Goal: Transaction & Acquisition: Purchase product/service

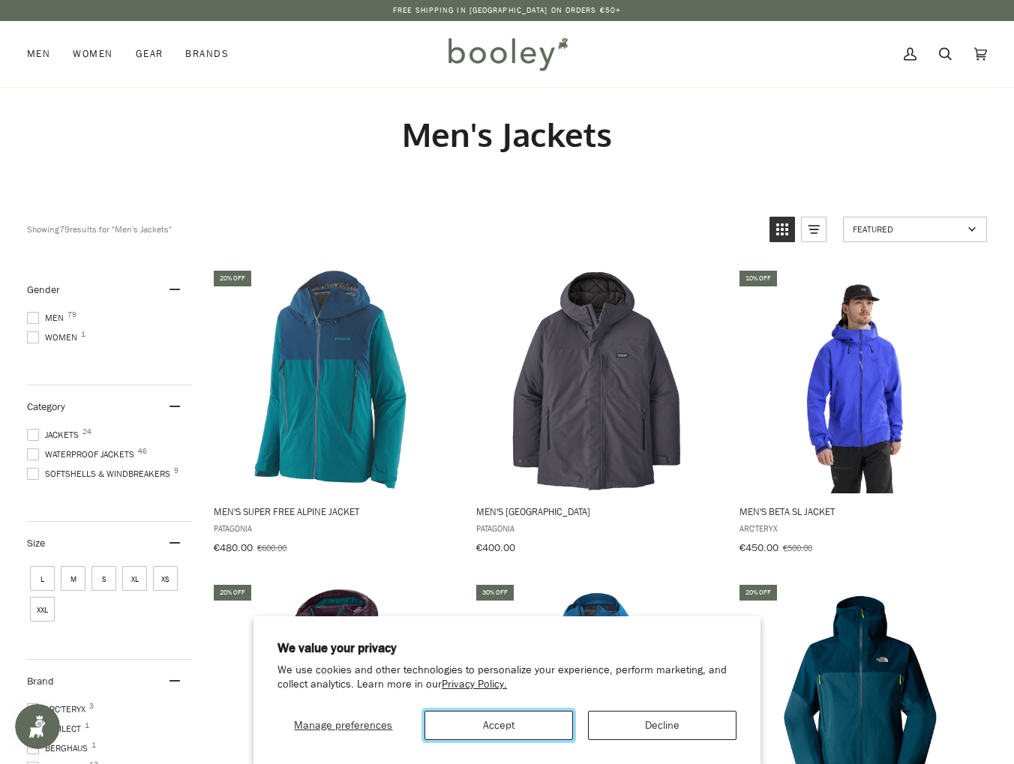
click at [490, 719] on button "Accept" at bounding box center [498, 725] width 148 height 29
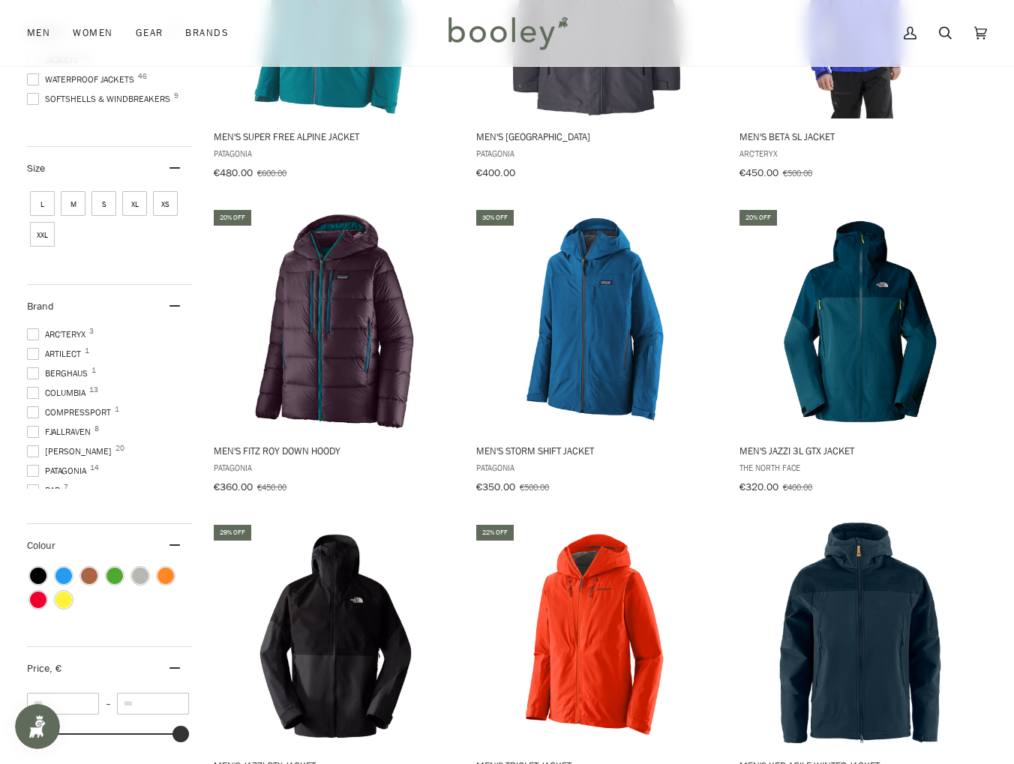
scroll to position [53, 0]
click at [36, 414] on span at bounding box center [33, 418] width 12 height 12
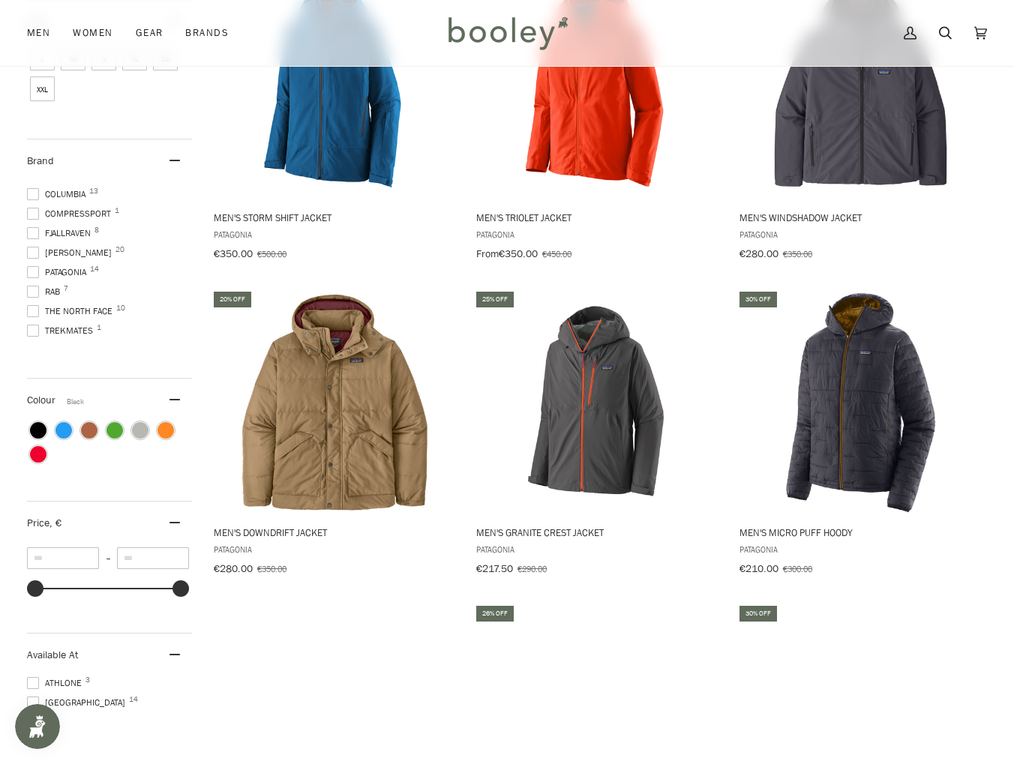
scroll to position [600, 0]
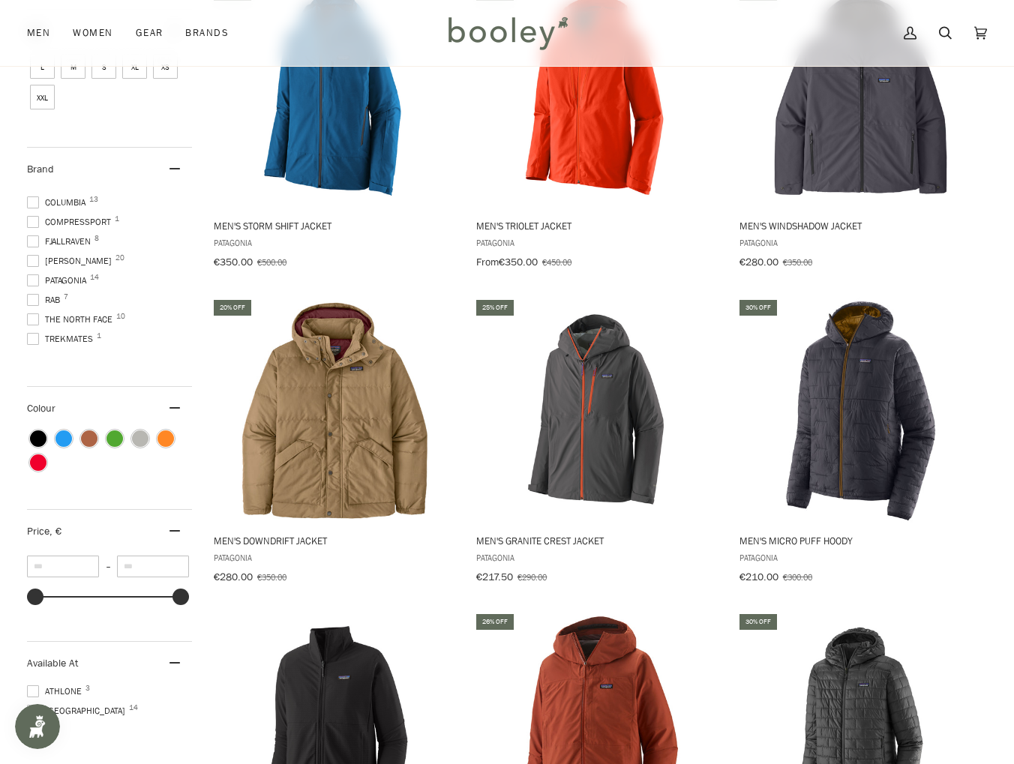
click at [34, 299] on span at bounding box center [33, 300] width 12 height 12
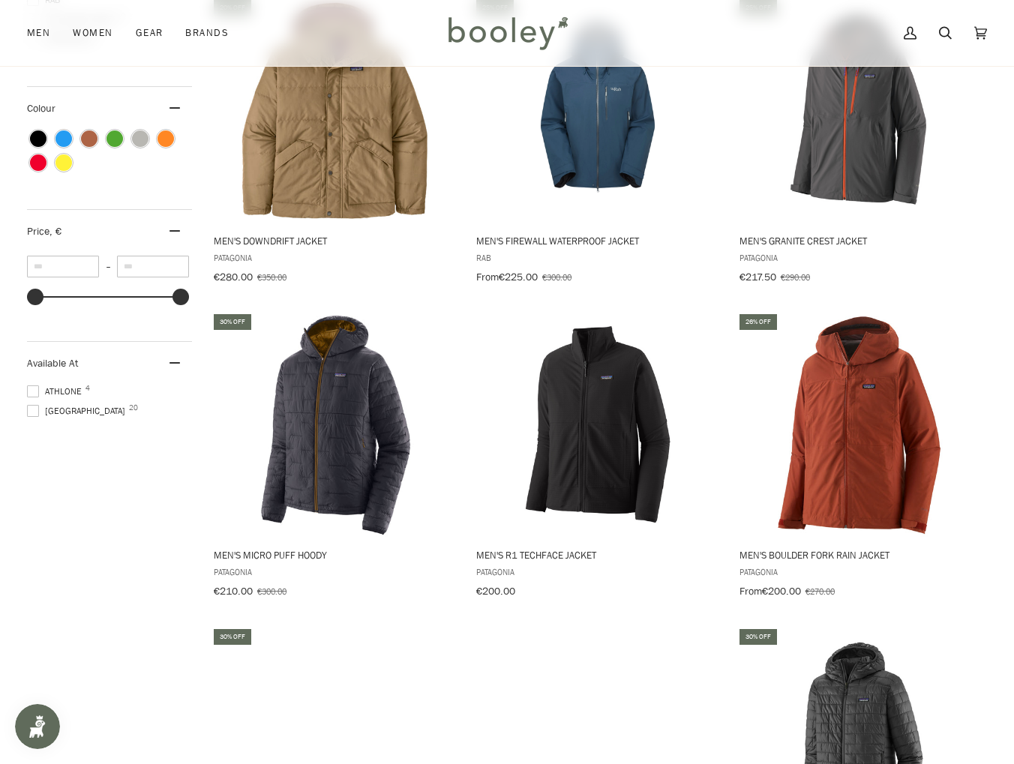
scroll to position [975, 0]
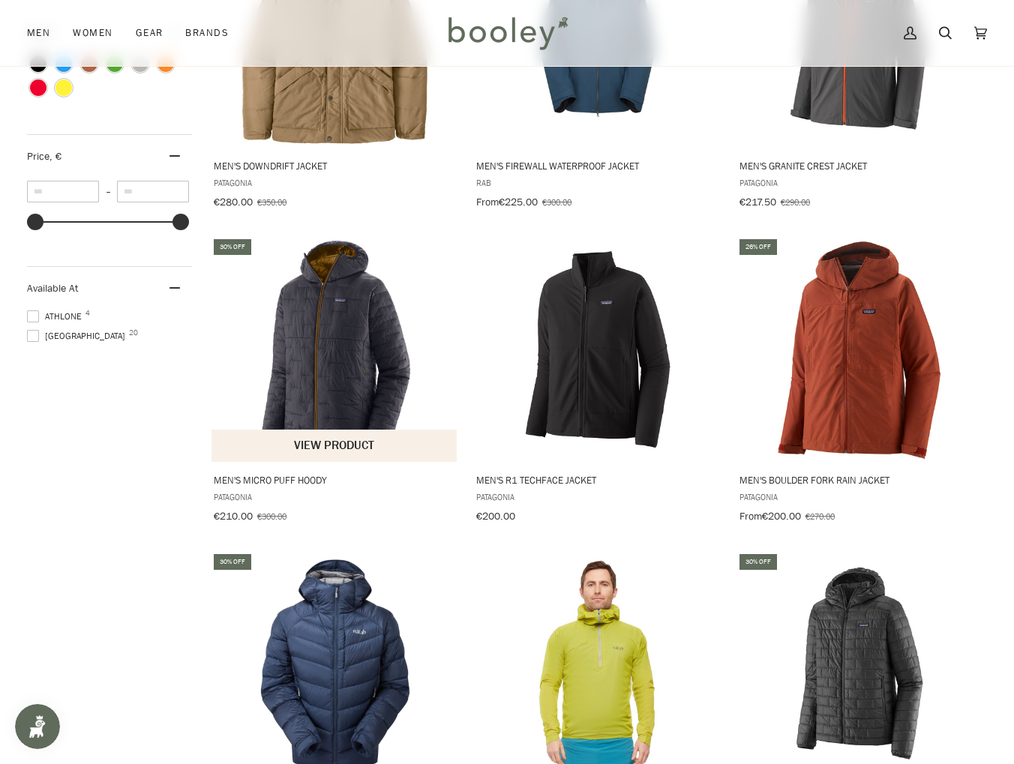
click at [282, 343] on img "Men's Micro Puff Hoody" at bounding box center [335, 349] width 225 height 225
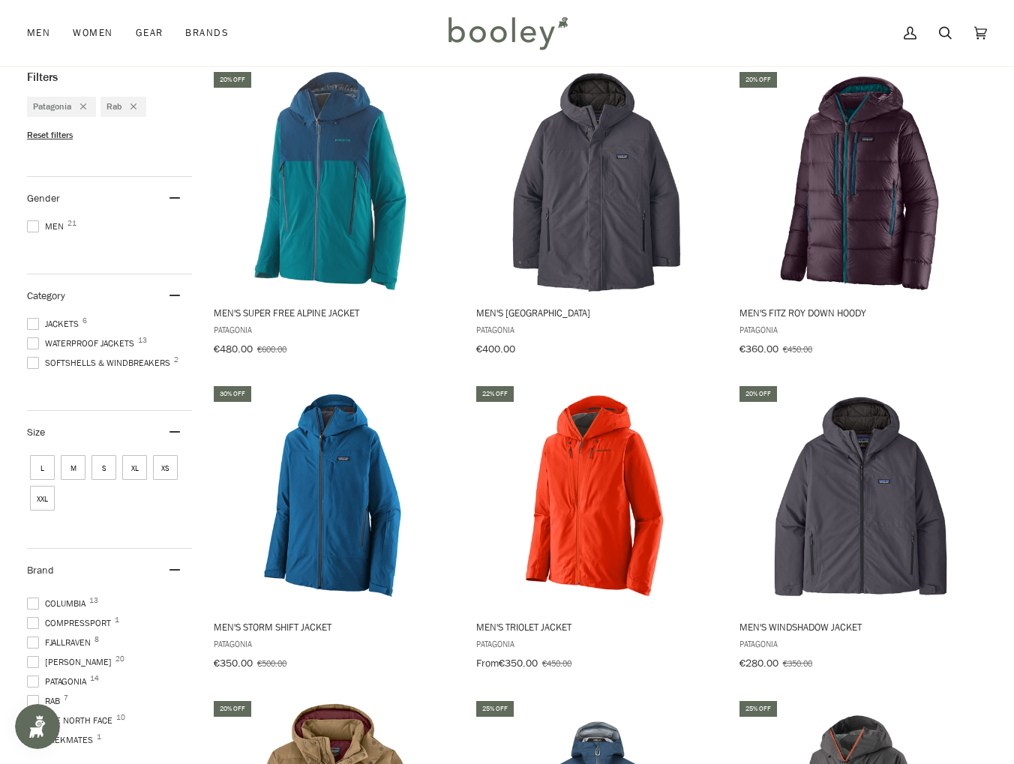
scroll to position [75, 0]
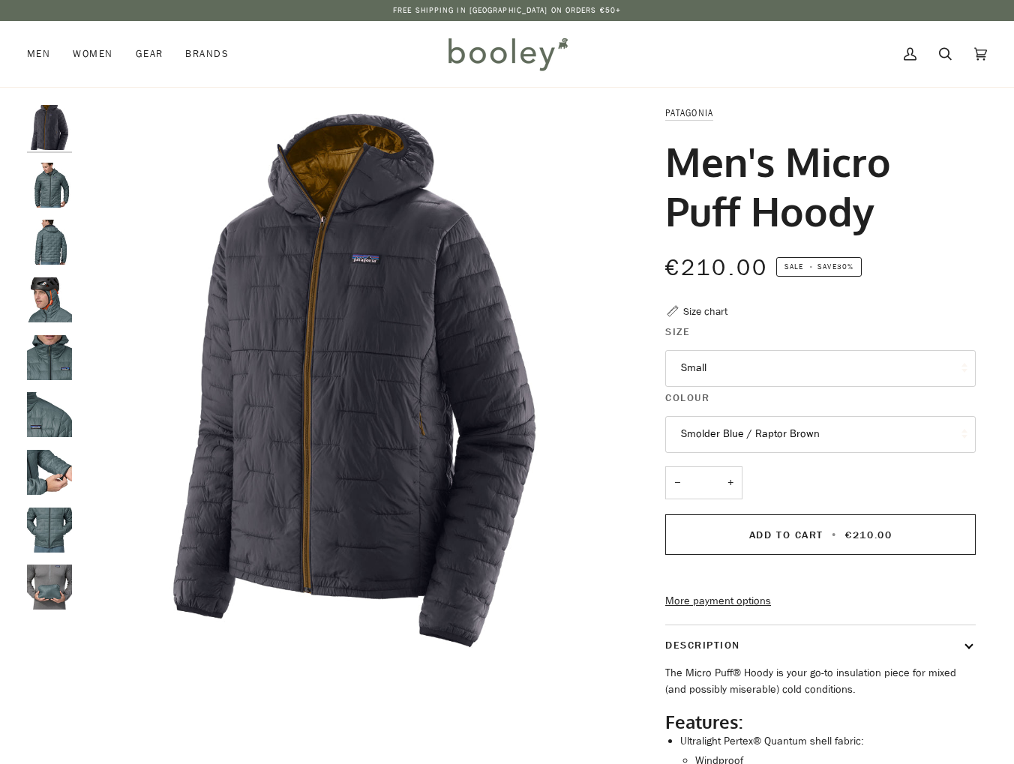
click at [844, 364] on button "Small" at bounding box center [820, 368] width 310 height 37
